Goal: Task Accomplishment & Management: Use online tool/utility

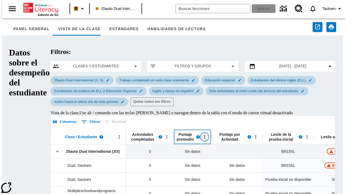
click at [204, 135] on icon "Abrir menú" at bounding box center [204, 137] width 1 height 4
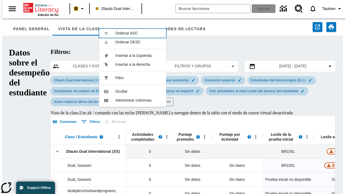
click at [138, 33] on span "Ordenar ASC" at bounding box center [138, 33] width 46 height 6
